Goal: Task Accomplishment & Management: Manage account settings

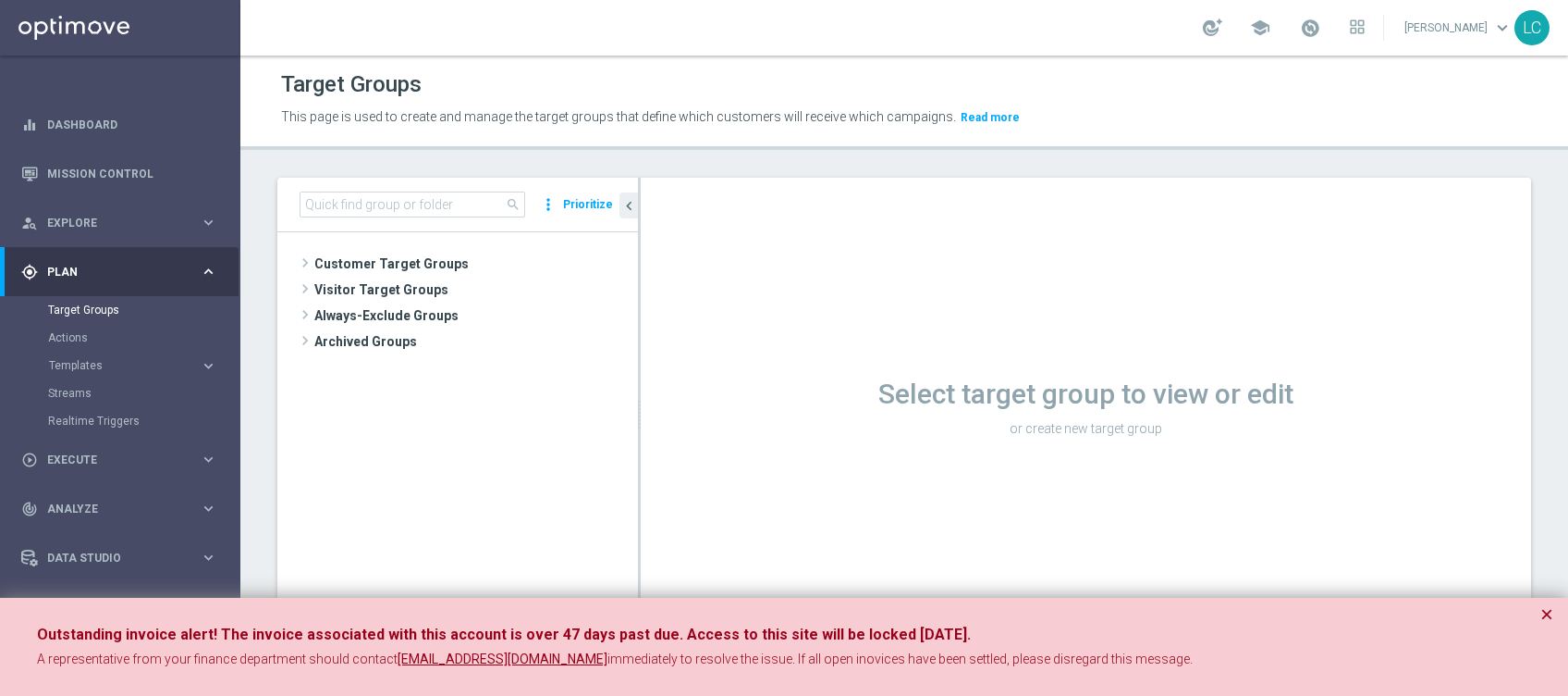
click at [1537, 620] on div "Outstanding invoice alert! The invoice associated with this account is over 47 …" at bounding box center [784, 647] width 1568 height 99
click at [439, 200] on input at bounding box center [413, 204] width 226 height 26
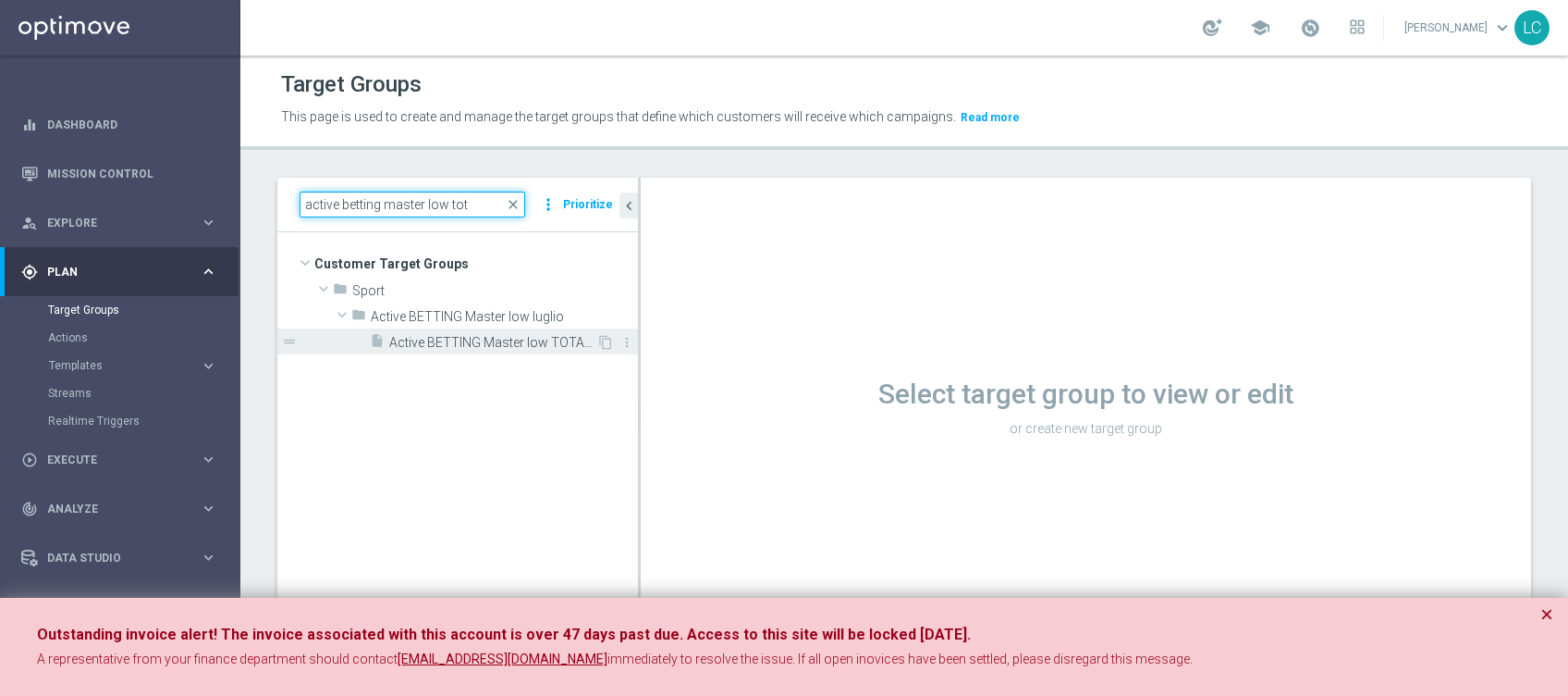
type input "active betting master low tot"
click at [510, 340] on span "Active BETTING Master low TOTALI GGRnb>0" at bounding box center [492, 343] width 207 height 16
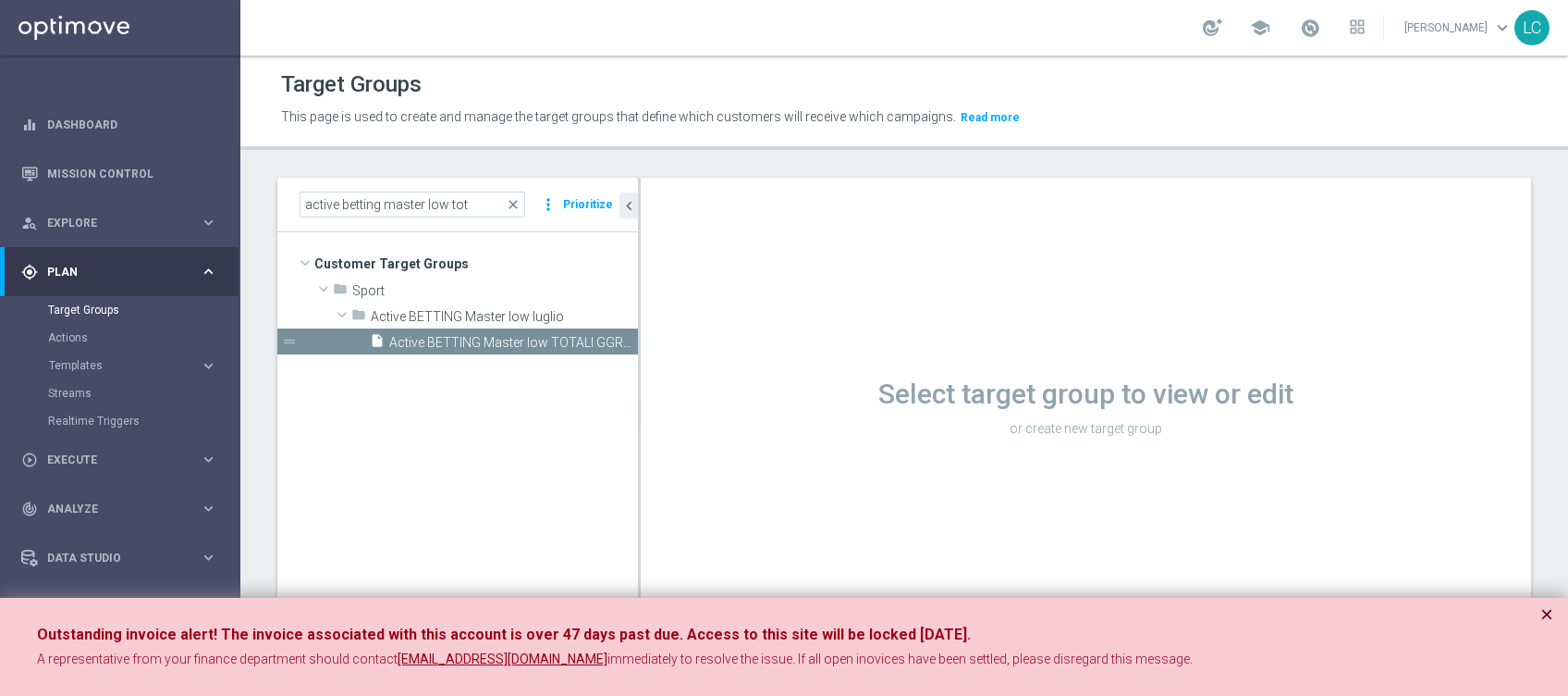
click at [1545, 615] on button "×" at bounding box center [1546, 614] width 13 height 23
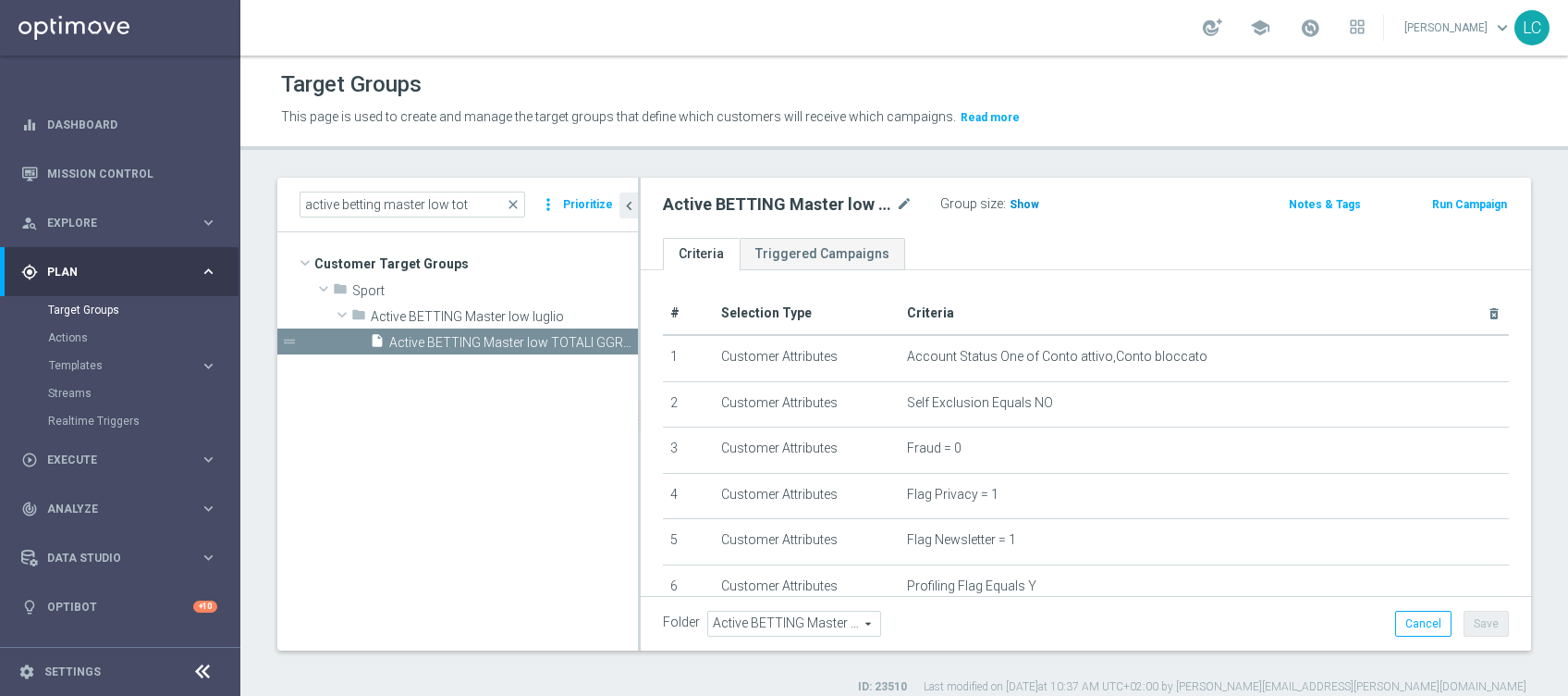
click at [1028, 203] on span "Show" at bounding box center [1025, 203] width 29 height 13
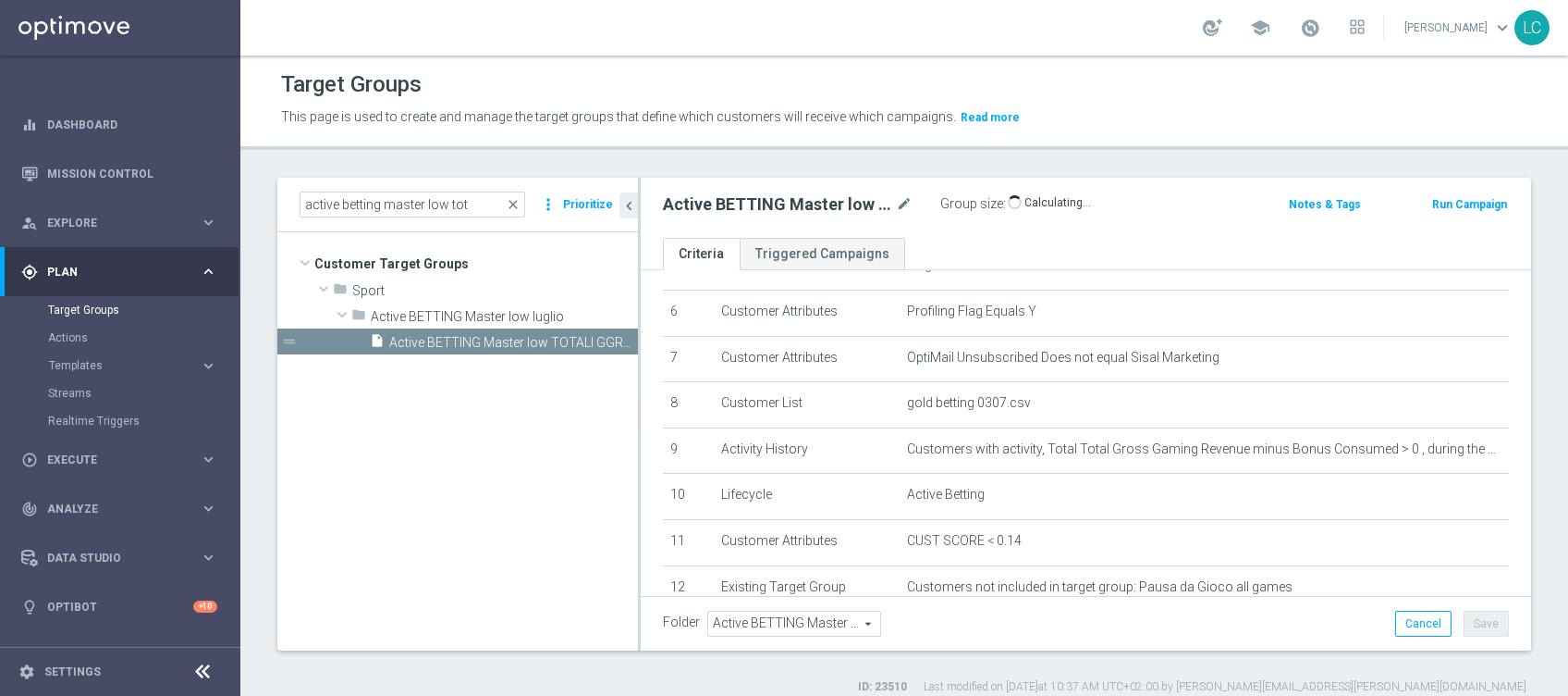
scroll to position [275, 0]
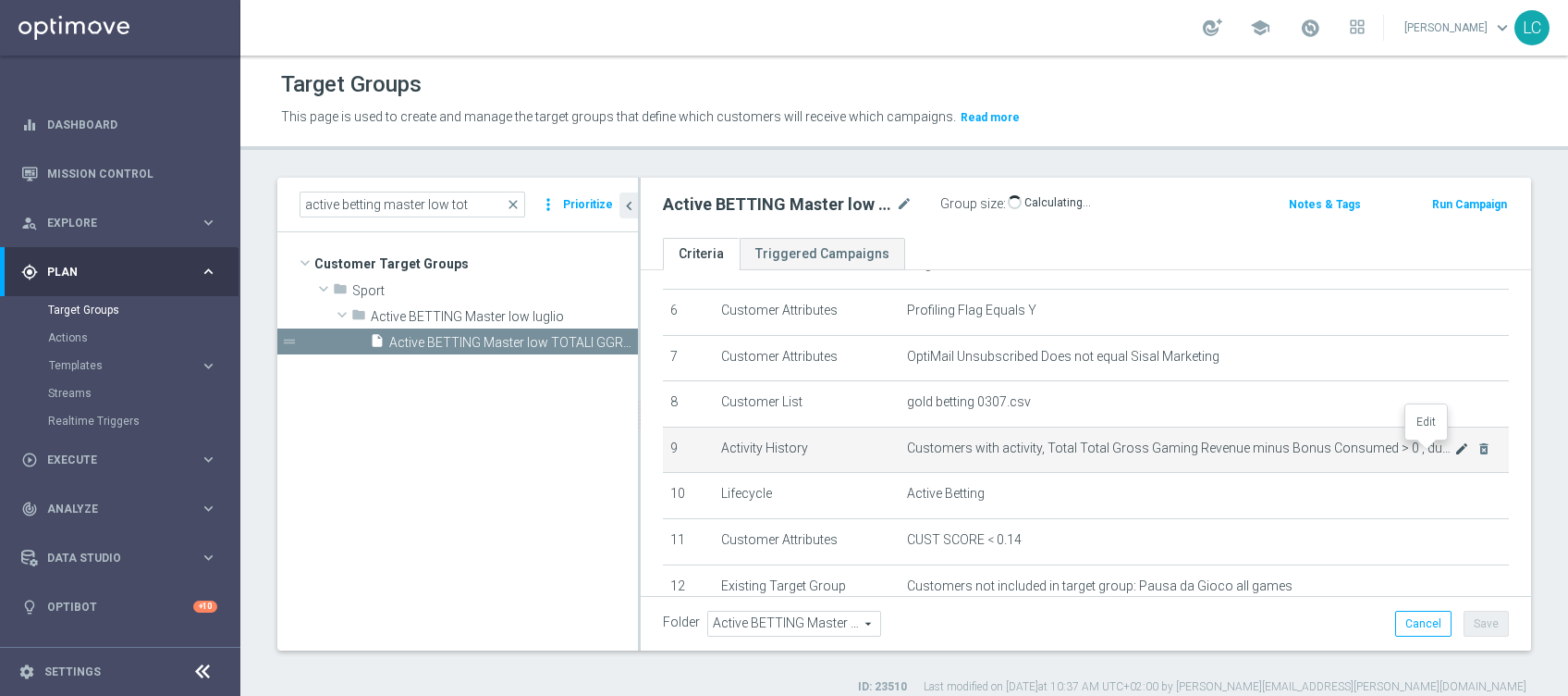
click at [1454, 448] on icon "mode_edit" at bounding box center [1461, 448] width 15 height 15
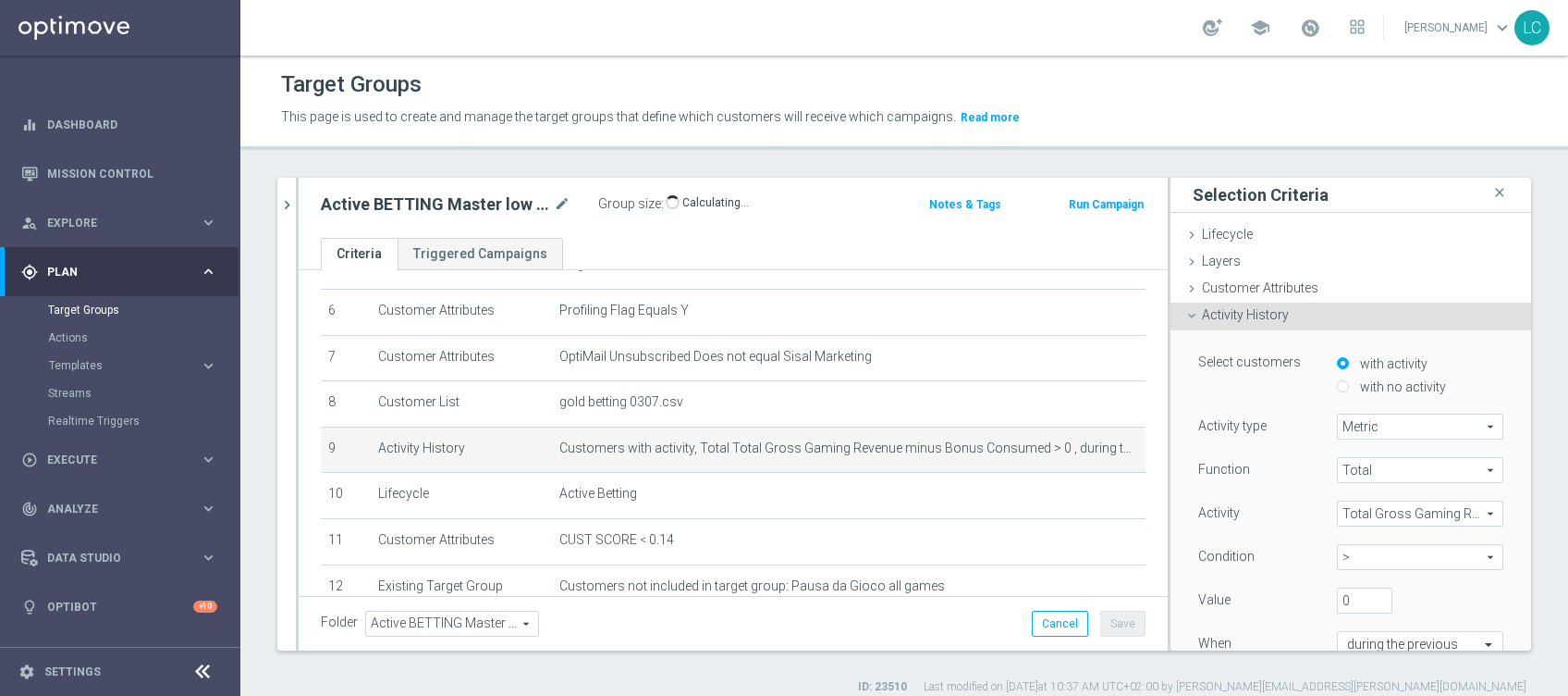
click at [1359, 551] on span ">" at bounding box center [1421, 556] width 165 height 24
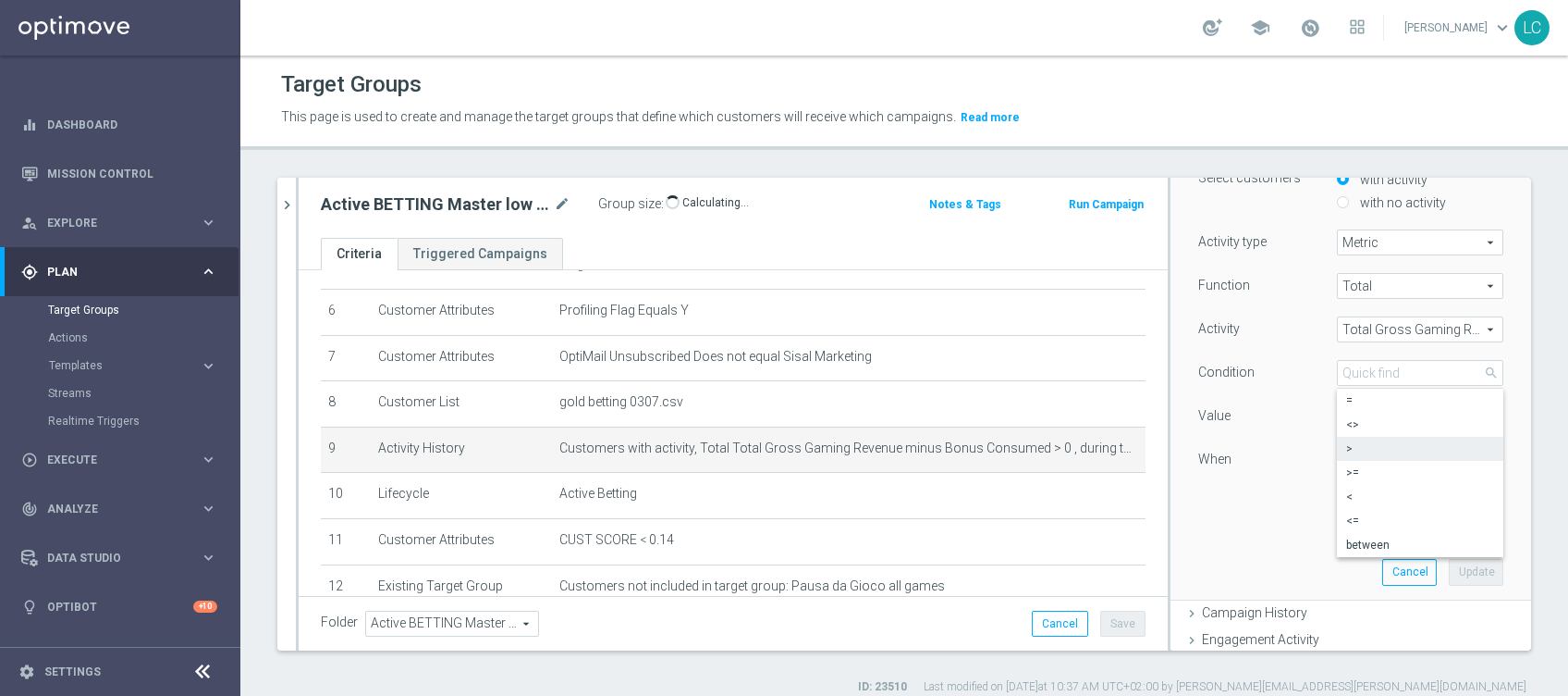
scroll to position [187, 0]
click at [1389, 526] on label "<=" at bounding box center [1420, 518] width 166 height 24
type input "<="
click at [1455, 575] on button "Update" at bounding box center [1477, 569] width 55 height 26
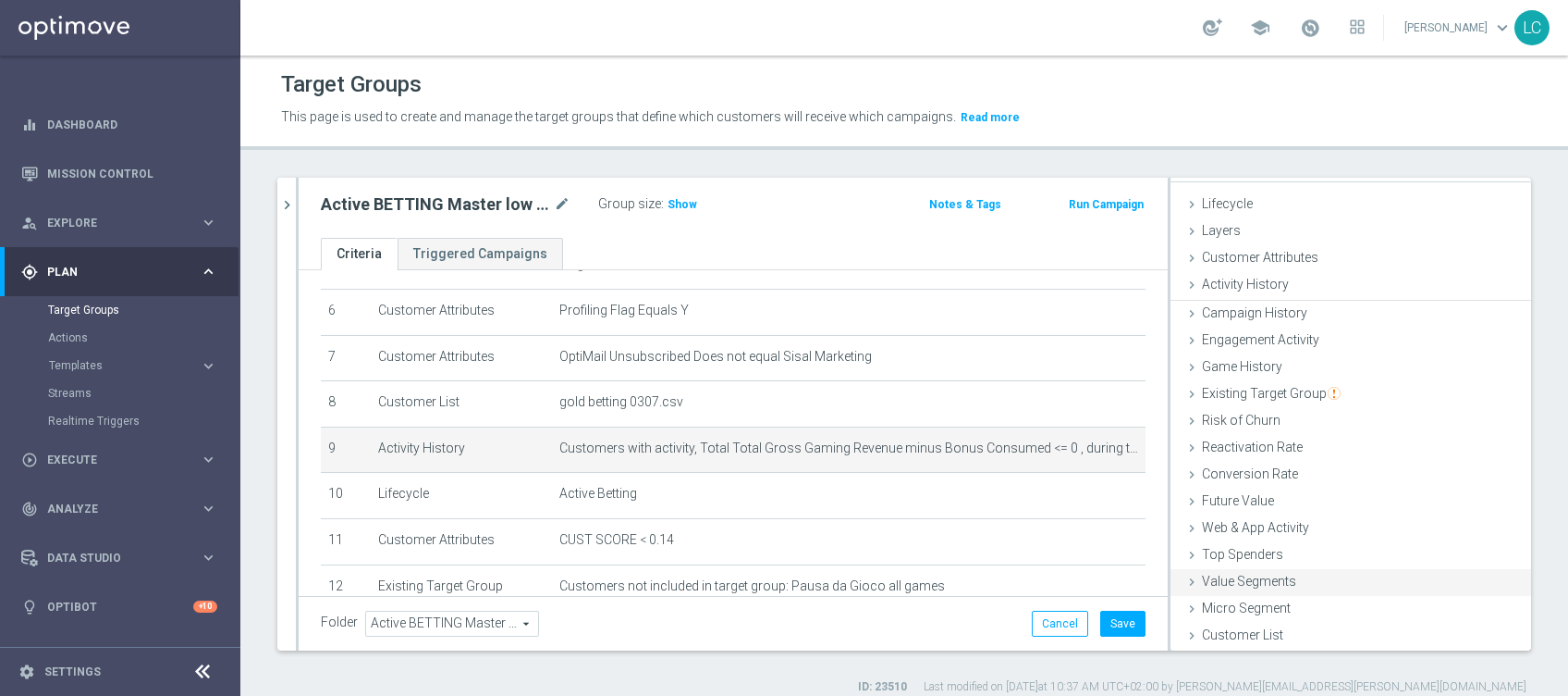
scroll to position [29, 0]
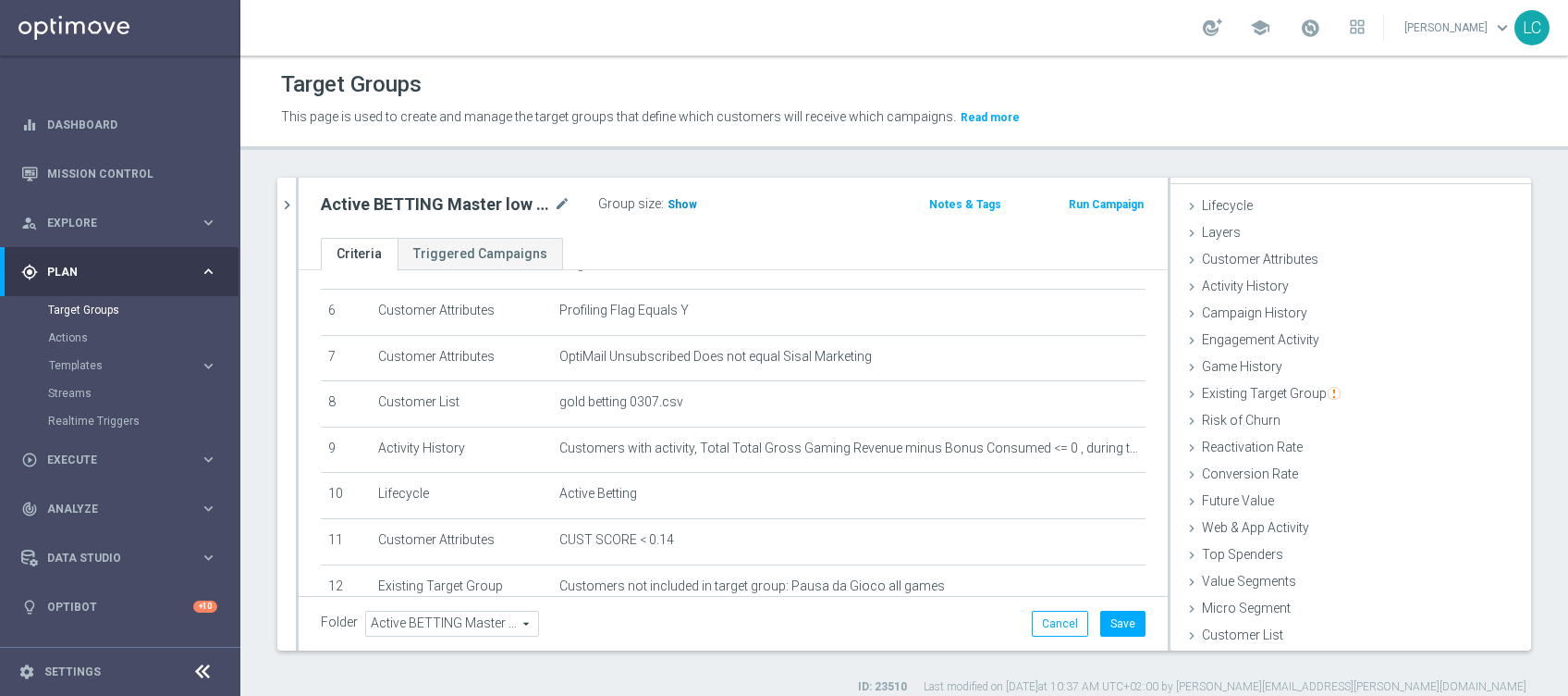
click at [687, 208] on span "Show" at bounding box center [682, 203] width 29 height 13
click at [1045, 625] on button "Cancel" at bounding box center [1059, 623] width 56 height 26
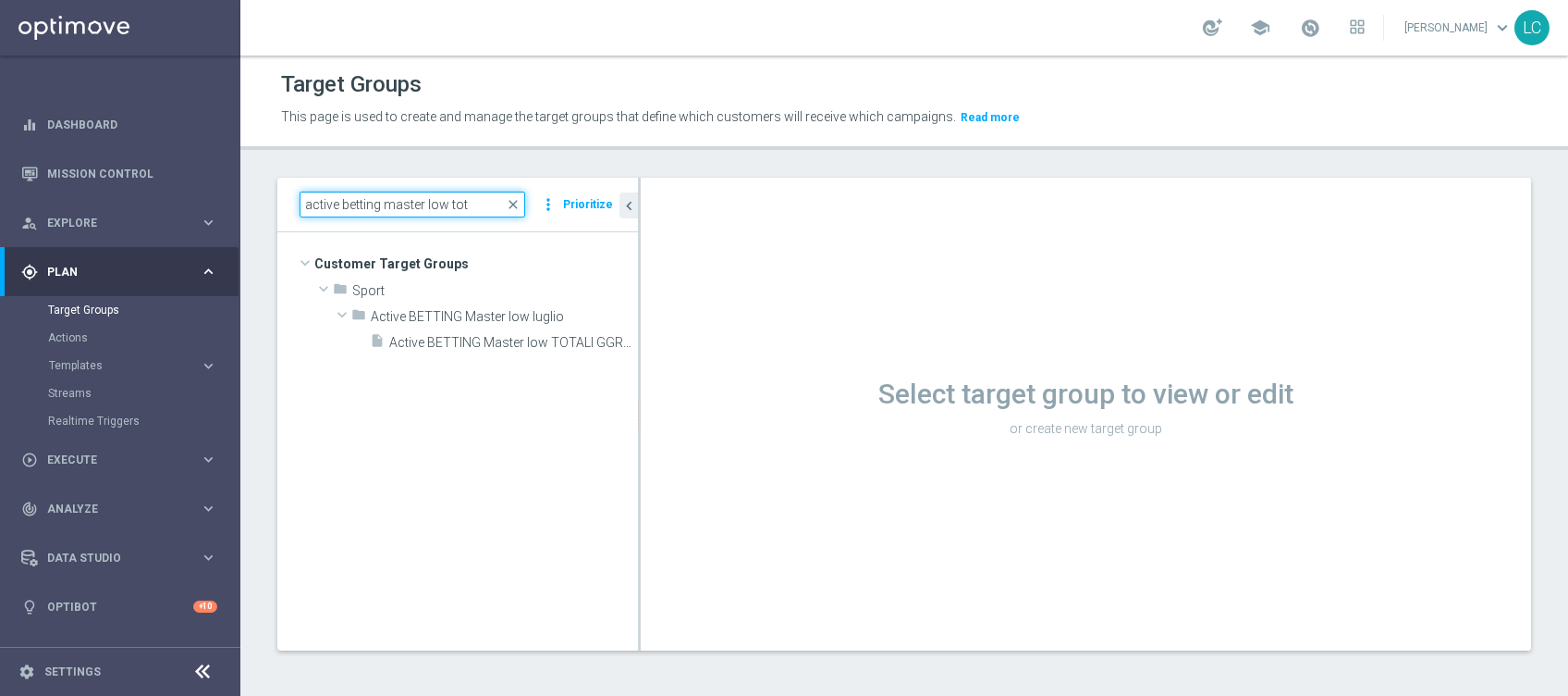
click at [392, 203] on input "active betting master low tot" at bounding box center [413, 204] width 226 height 26
drag, startPoint x: 392, startPoint y: 203, endPoint x: 505, endPoint y: 211, distance: 113.3
click at [505, 211] on input "active betting master low tot" at bounding box center [413, 204] width 226 height 26
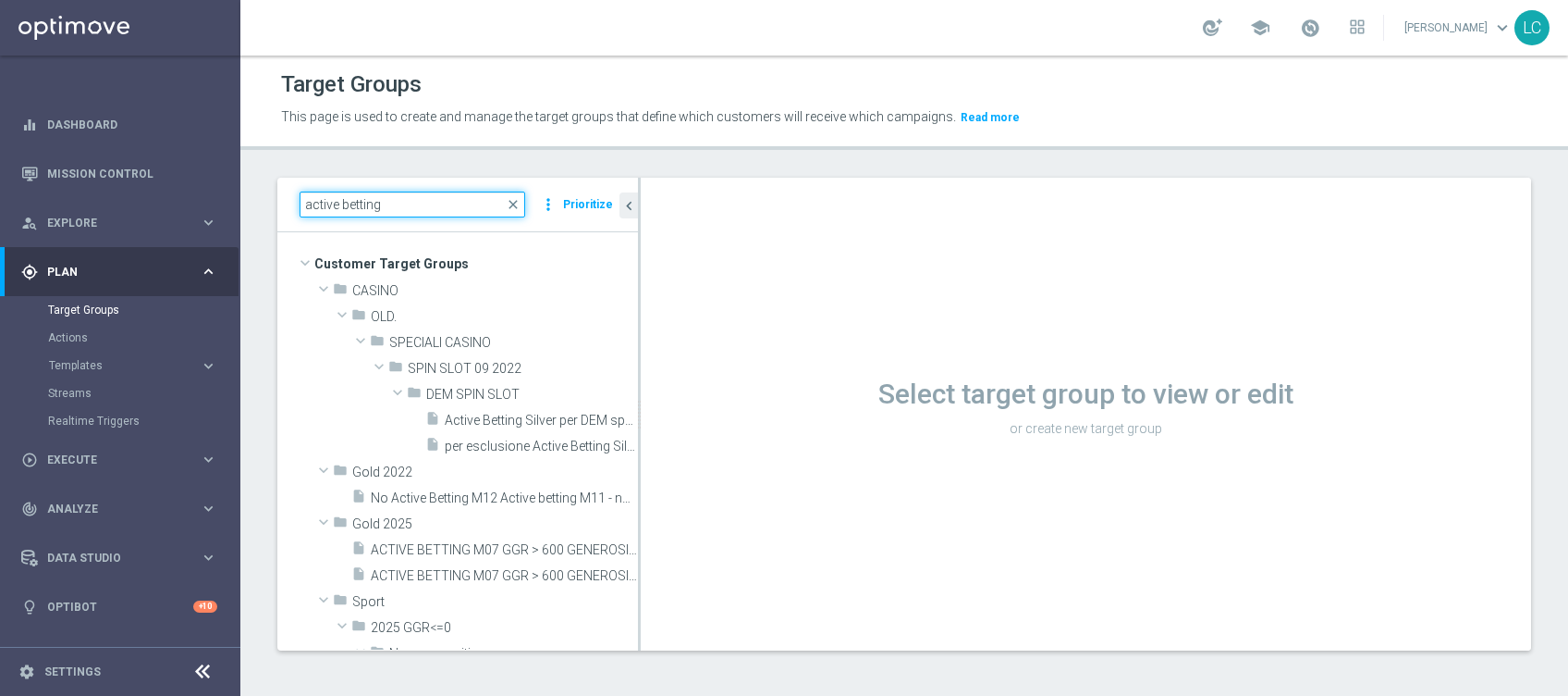
type input "active betting"
click at [517, 200] on span "close" at bounding box center [513, 203] width 15 height 15
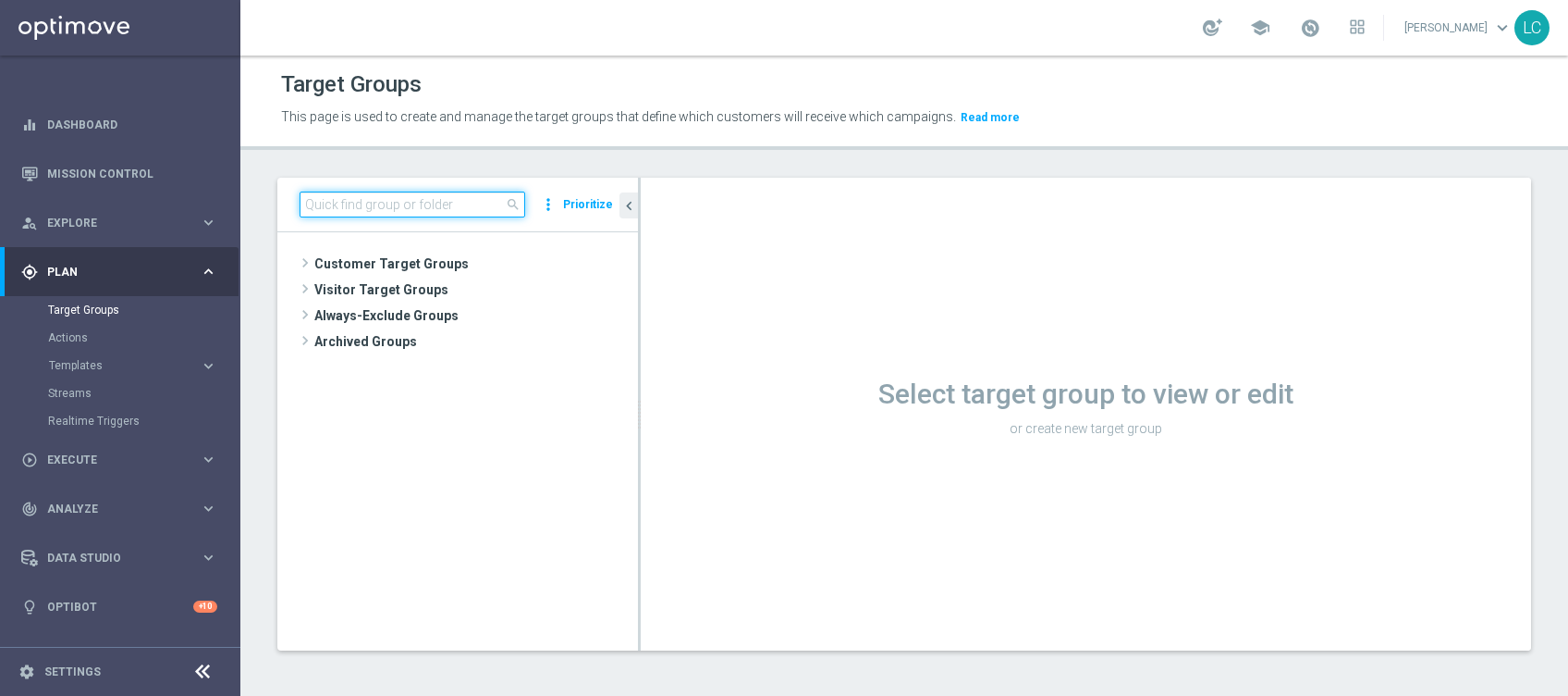
click at [434, 203] on input at bounding box center [413, 204] width 226 height 26
paste input "Active BETTING saldo GGR <= 0 L3M"
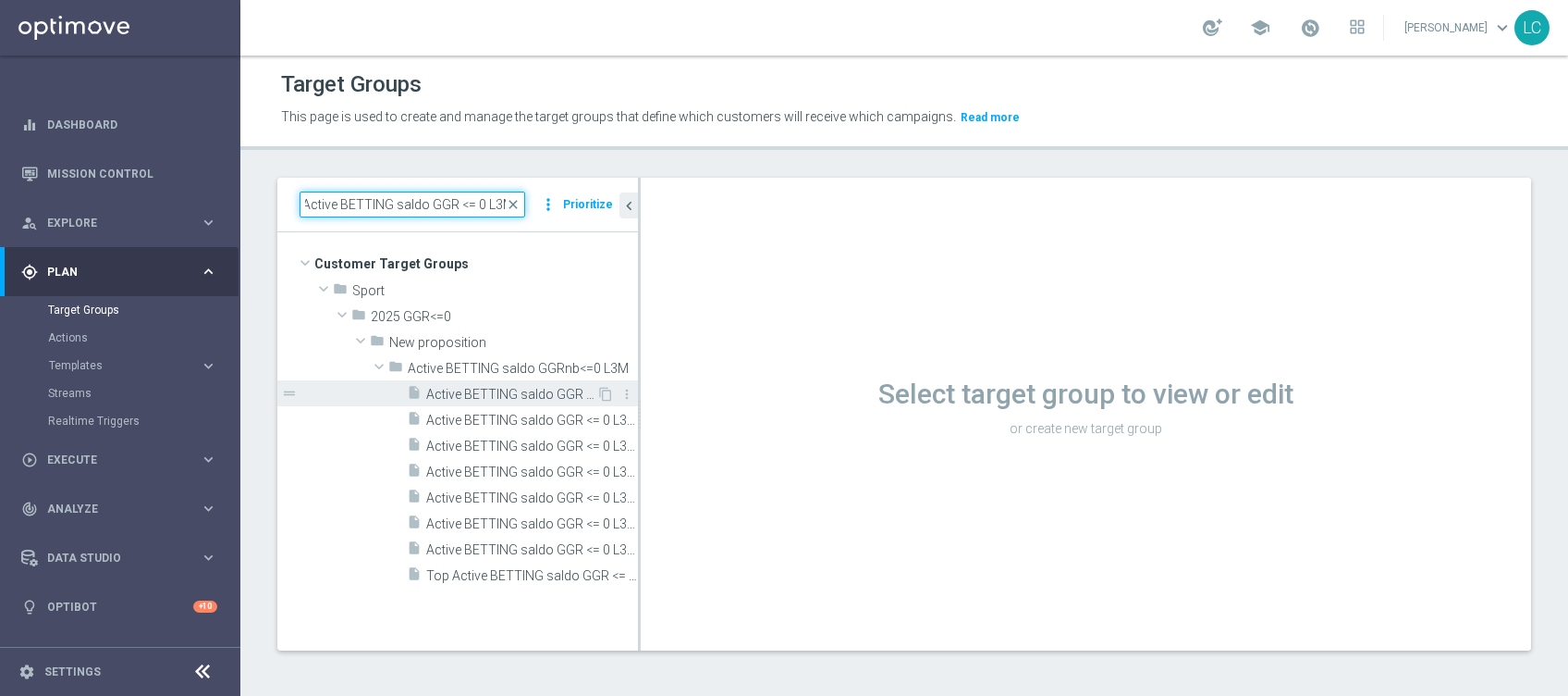
type input "Active BETTING saldo GGR <= 0 L3M"
click at [477, 398] on span "Active BETTING saldo GGR <= 0 L3M" at bounding box center [511, 394] width 170 height 16
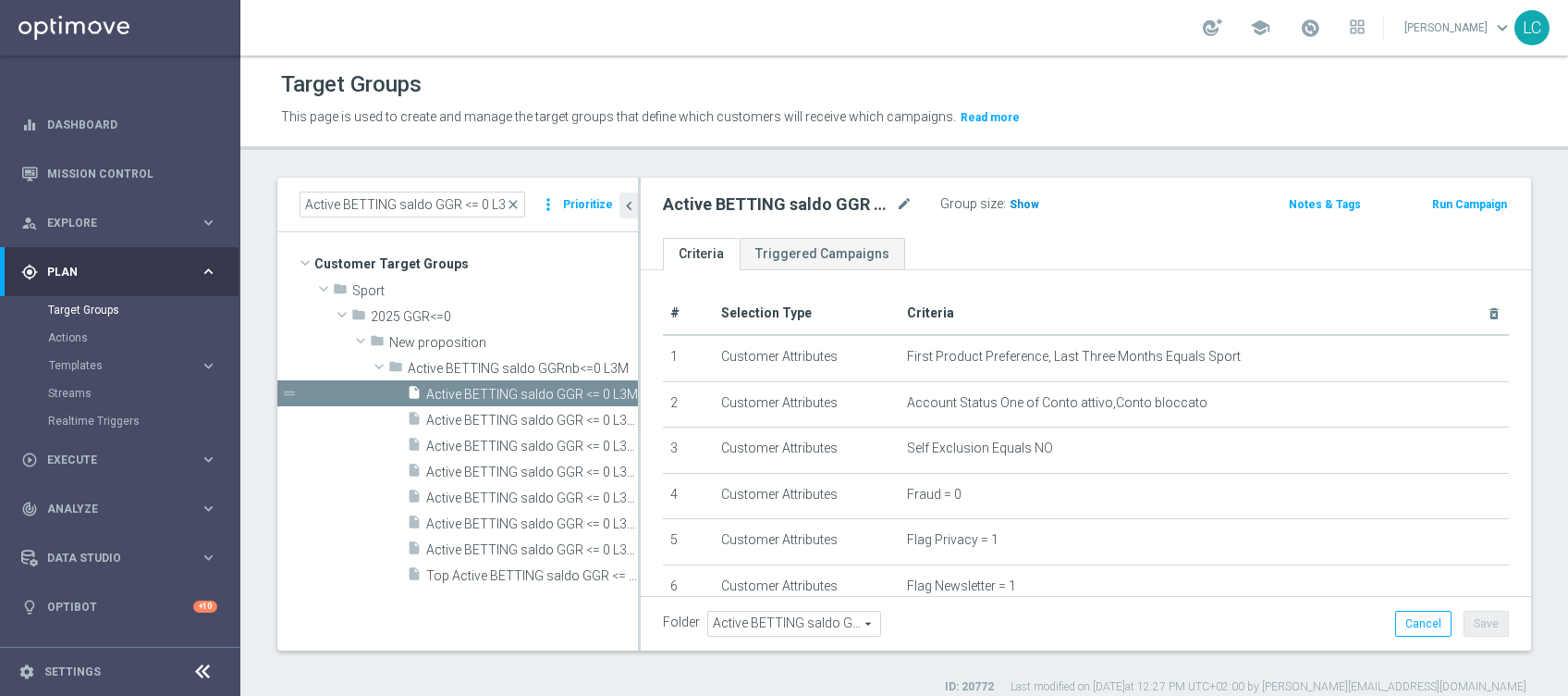
click at [1030, 208] on span "Show" at bounding box center [1025, 203] width 29 height 13
